Goal: Find specific page/section: Find specific page/section

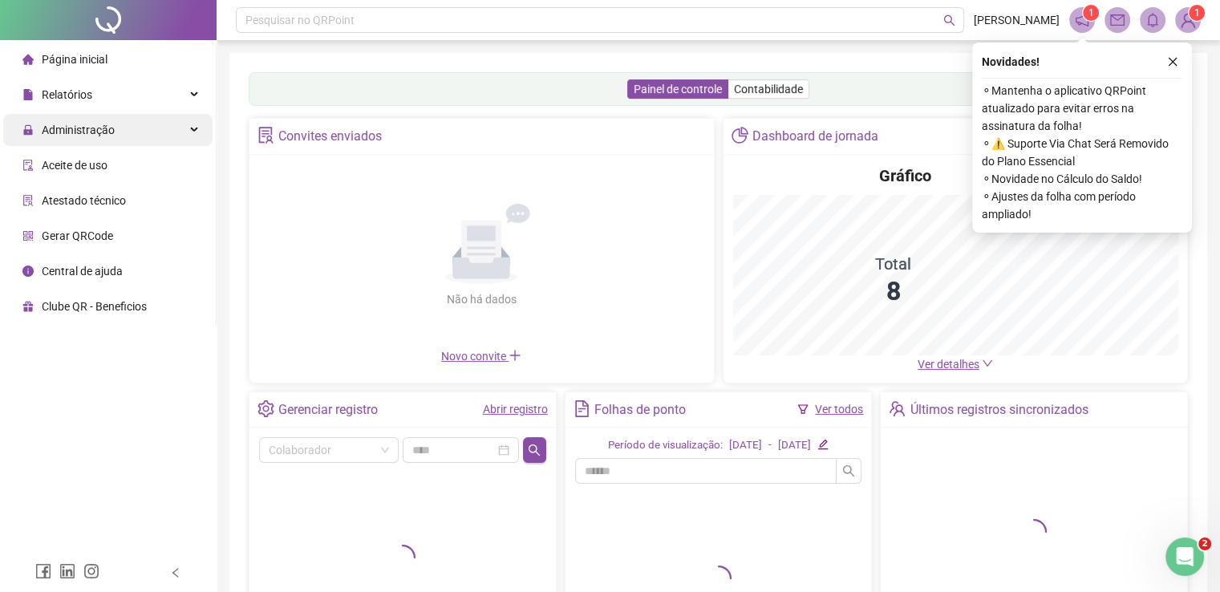
click at [108, 124] on span "Administração" at bounding box center [78, 130] width 73 height 13
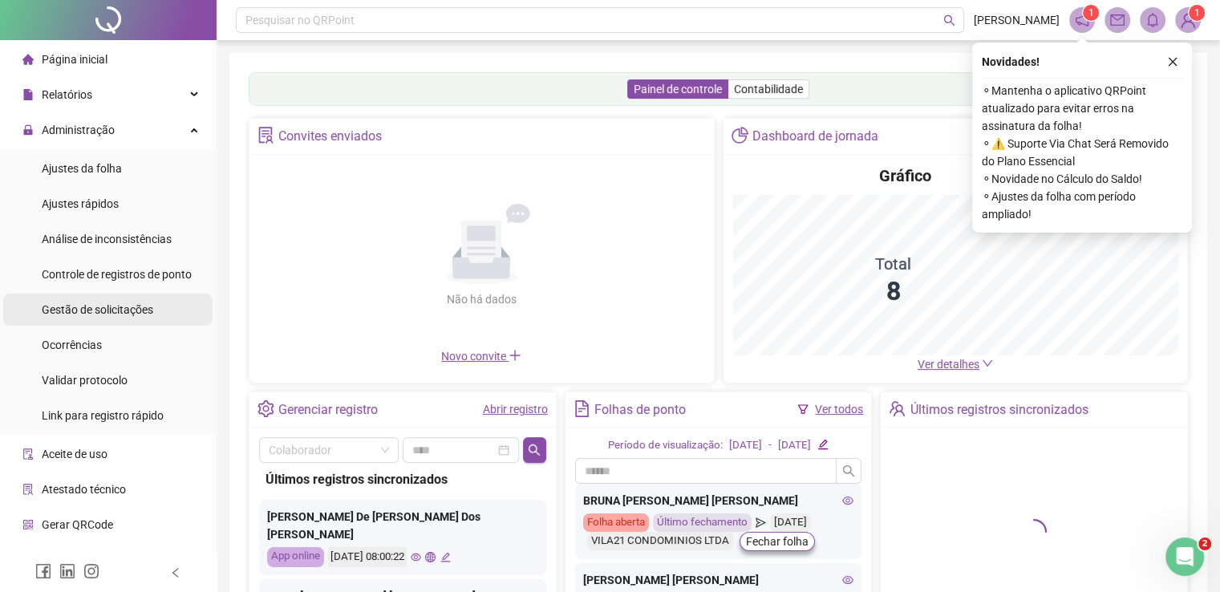
click at [87, 306] on span "Gestão de solicitações" at bounding box center [98, 309] width 112 height 13
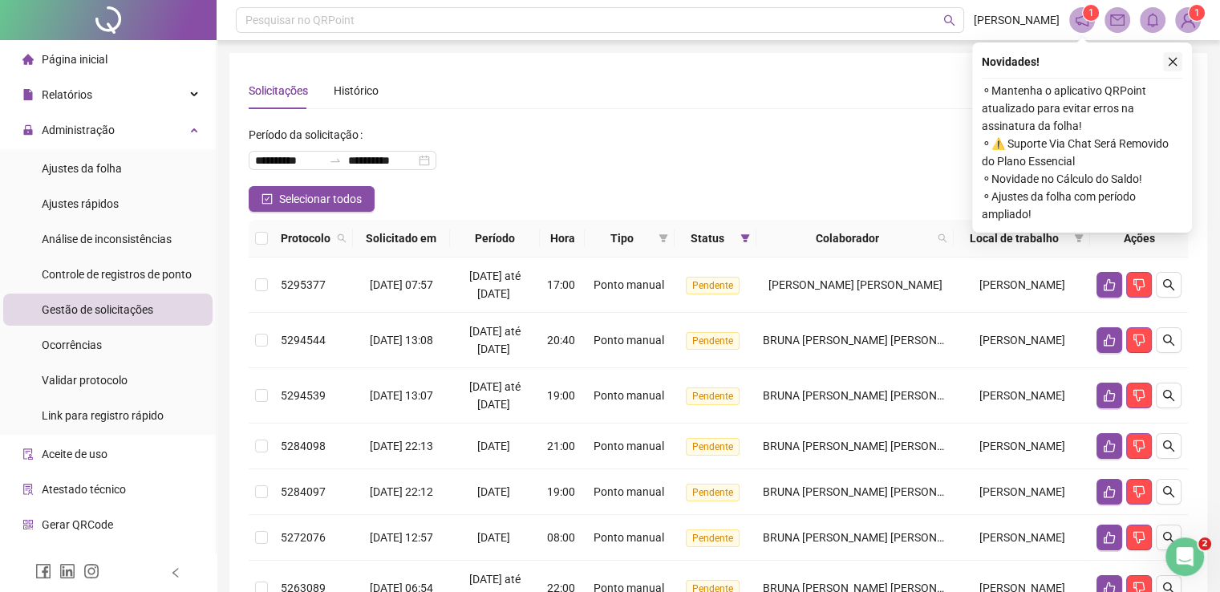
click at [1177, 63] on icon "close" at bounding box center [1172, 61] width 11 height 11
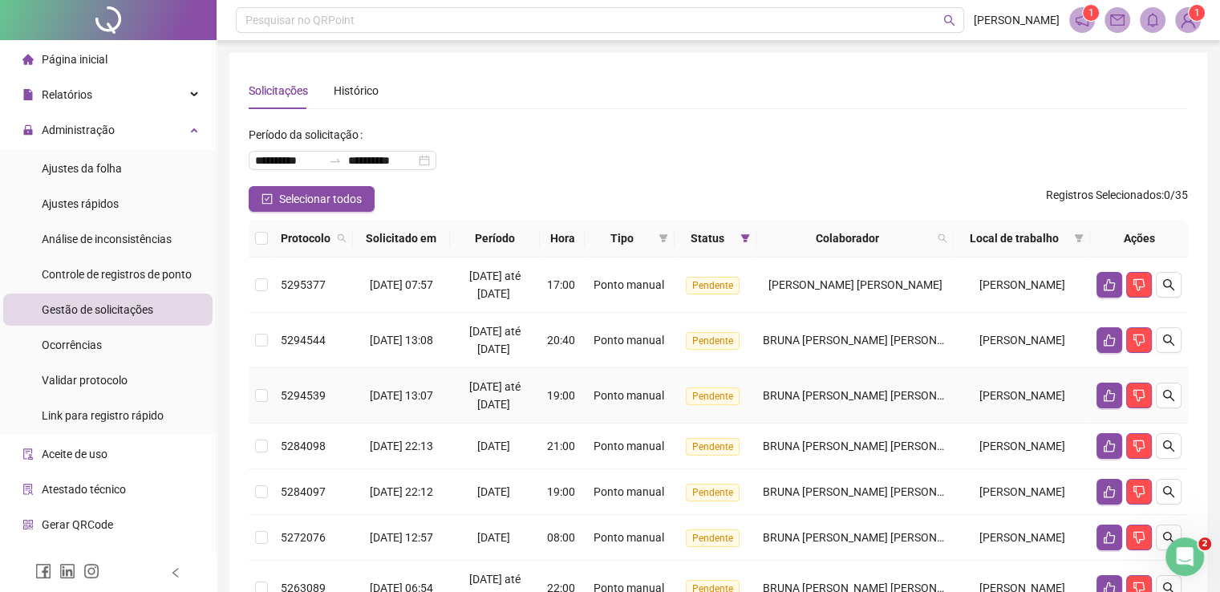
scroll to position [266, 0]
